Goal: Find specific page/section: Find specific page/section

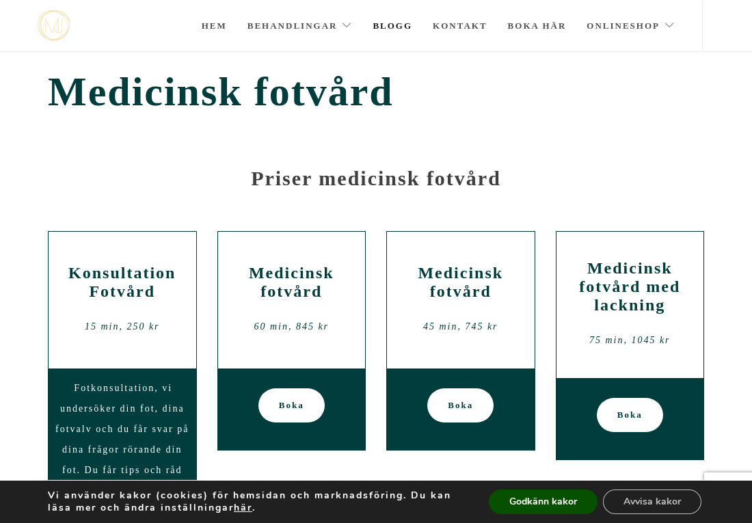
click at [412, 29] on link "Blogg" at bounding box center [393, 26] width 40 height 48
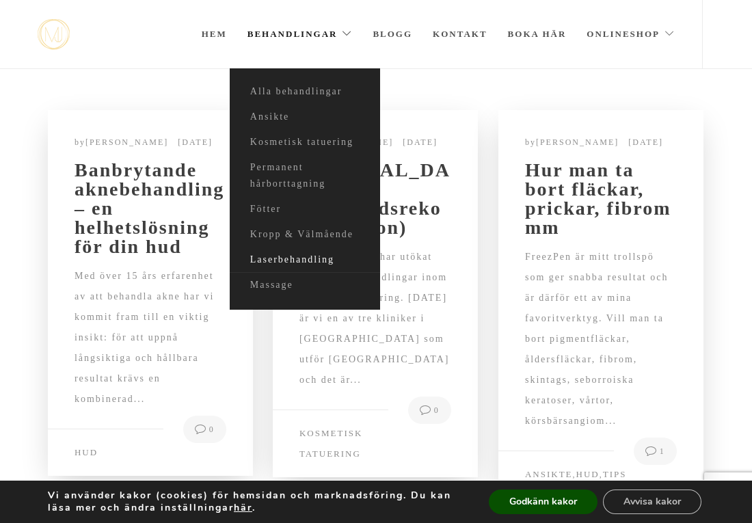
click at [319, 262] on link "Laserbehandling" at bounding box center [305, 259] width 150 height 25
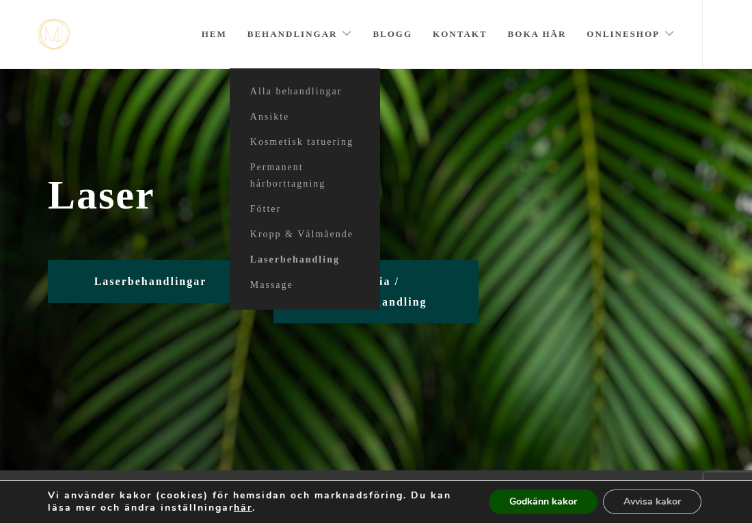
click at [299, 46] on link "Behandlingar" at bounding box center [299, 34] width 105 height 68
click at [281, 208] on link "Fötter" at bounding box center [305, 209] width 150 height 25
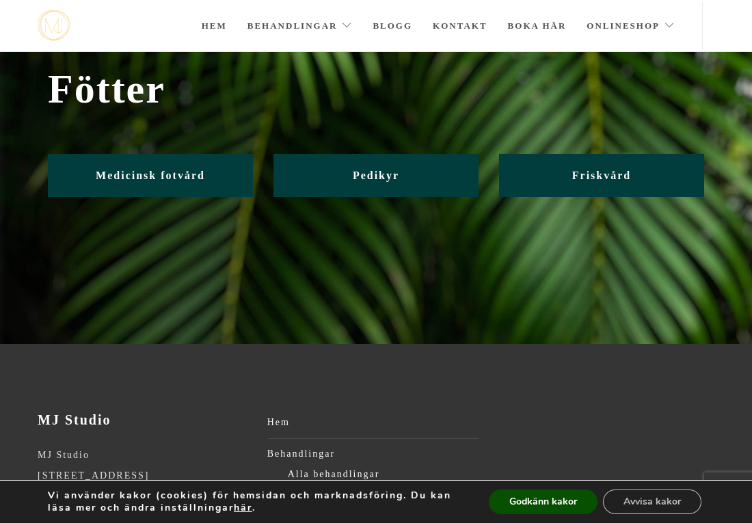
scroll to position [5, 0]
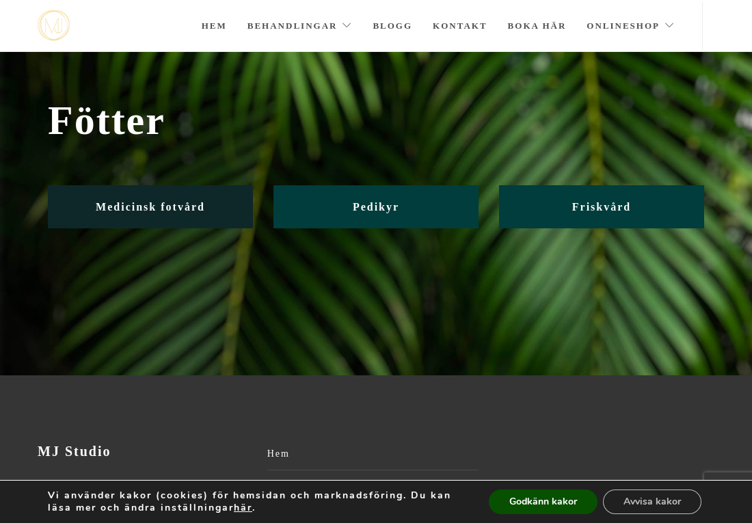
click at [193, 210] on span "Medicinsk fotvård" at bounding box center [150, 207] width 109 height 12
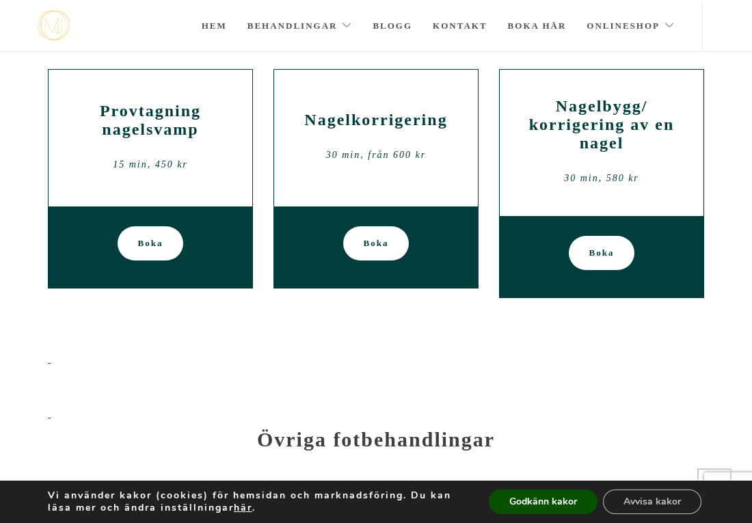
scroll to position [1259, 0]
